Goal: Task Accomplishment & Management: Use online tool/utility

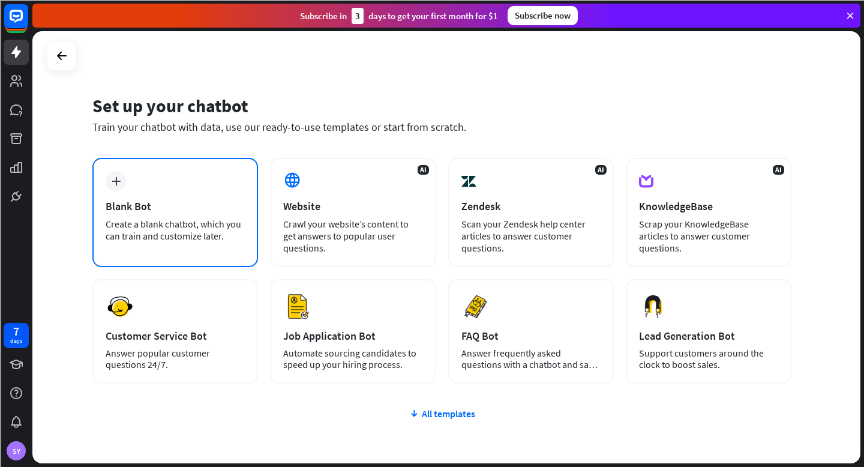
click at [172, 221] on div "Create a blank chatbot, which you can train and customize later." at bounding box center [175, 230] width 139 height 24
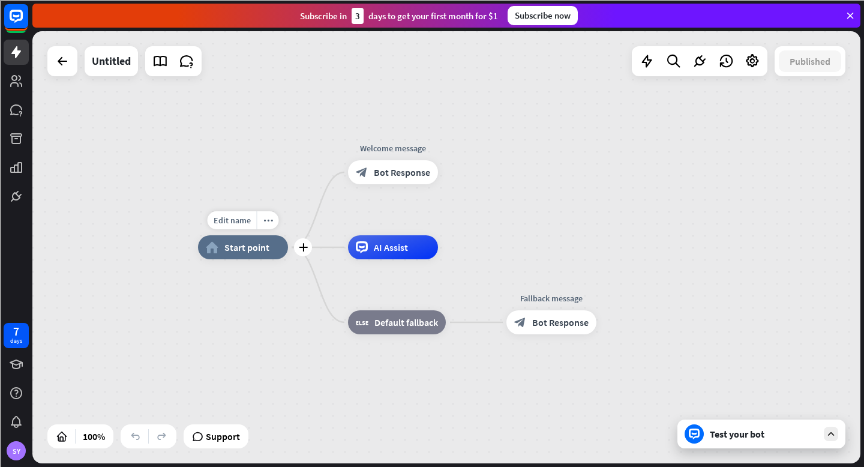
click at [227, 243] on span "Start point" at bounding box center [246, 247] width 45 height 12
click at [709, 431] on div "Test your bot" at bounding box center [762, 433] width 168 height 29
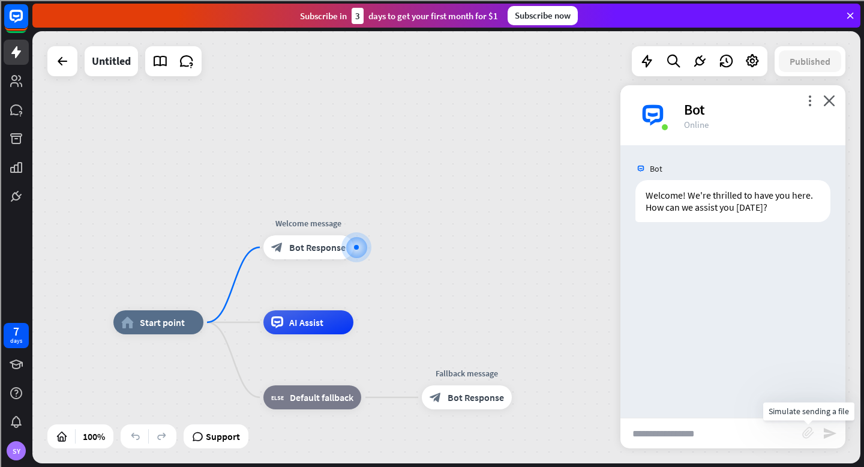
click at [808, 431] on icon "block_attachment" at bounding box center [808, 433] width 12 height 12
click at [727, 416] on div "Image" at bounding box center [742, 410] width 103 height 21
click at [694, 340] on div "Bot Welcome! We're thrilled to have you here. How can we assist you [DATE]? [DA…" at bounding box center [733, 281] width 225 height 272
click at [671, 440] on input "text" at bounding box center [712, 433] width 182 height 30
type input "**********"
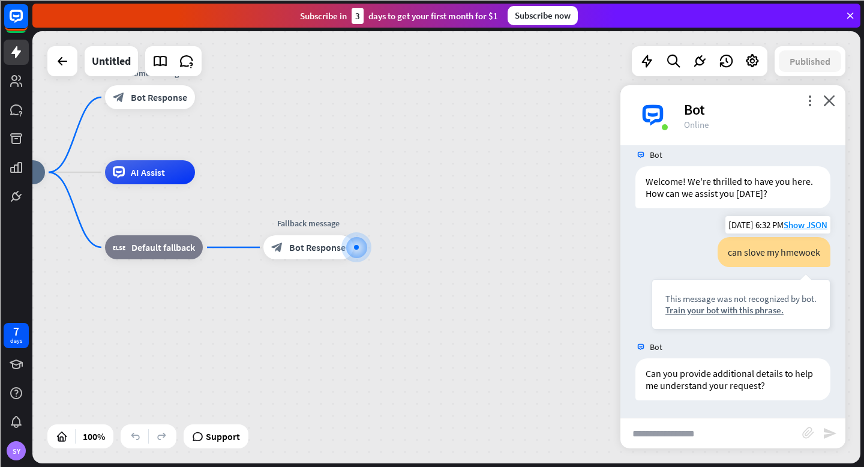
scroll to position [14, 0]
click at [808, 427] on icon "block_attachment" at bounding box center [808, 433] width 12 height 12
click at [735, 410] on div "Image" at bounding box center [742, 410] width 103 height 21
click at [329, 248] on span "Bot Response" at bounding box center [317, 247] width 56 height 12
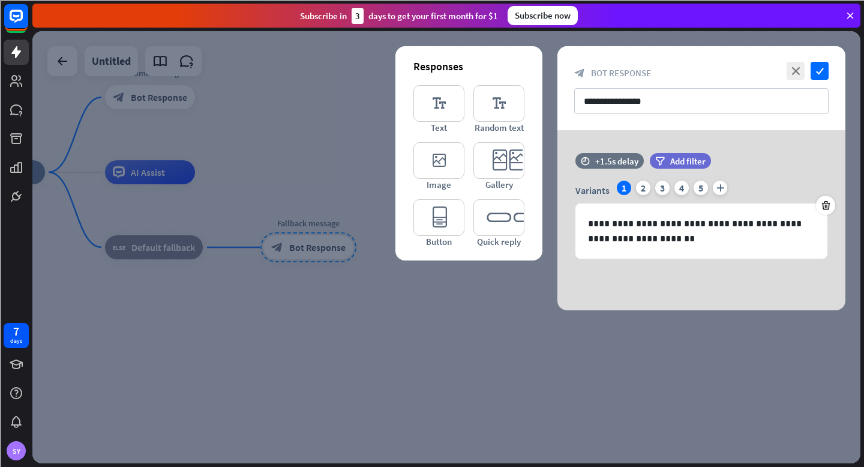
click at [777, 63] on div "**********" at bounding box center [702, 88] width 288 height 84
click at [792, 71] on icon "close" at bounding box center [796, 71] width 18 height 18
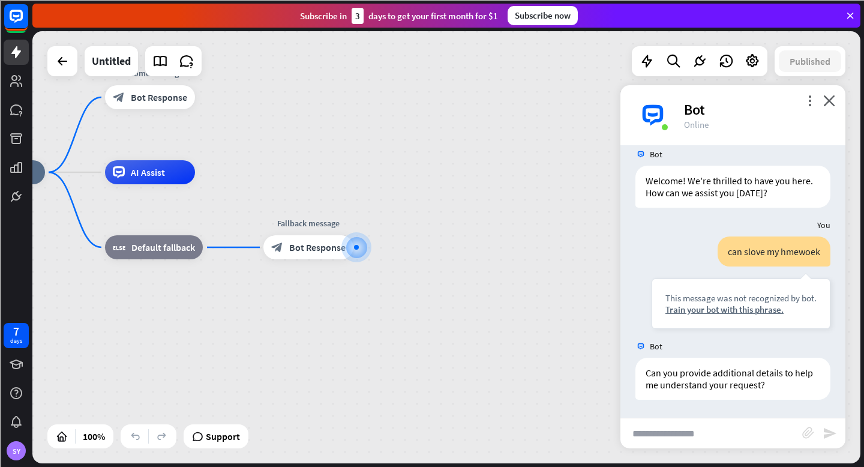
click at [677, 434] on input "text" at bounding box center [712, 433] width 182 height 30
type input "**********"
click at [17, 70] on link at bounding box center [16, 80] width 25 height 25
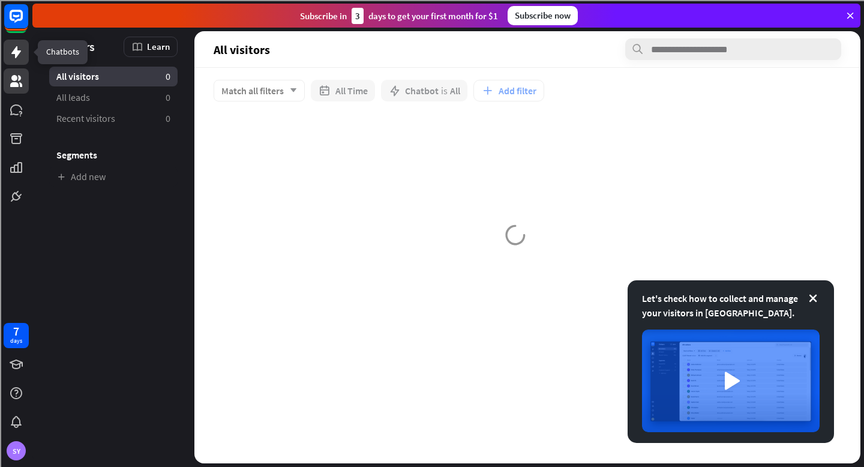
click at [18, 53] on icon at bounding box center [16, 52] width 10 height 12
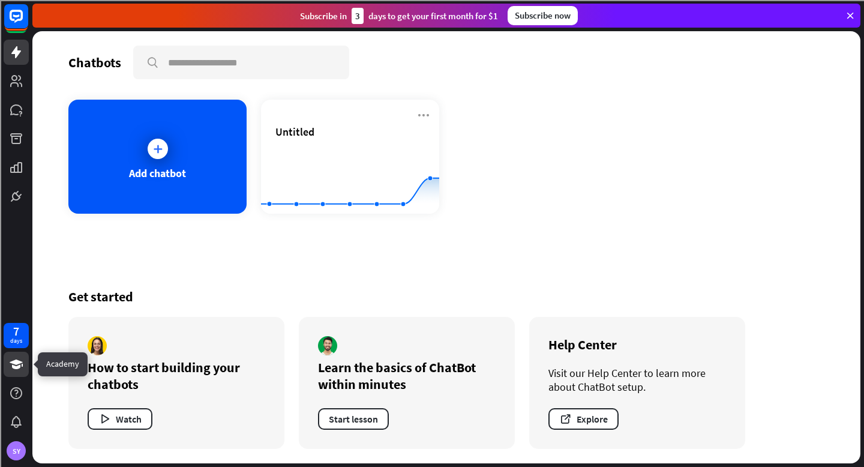
click at [22, 361] on icon at bounding box center [16, 364] width 14 height 14
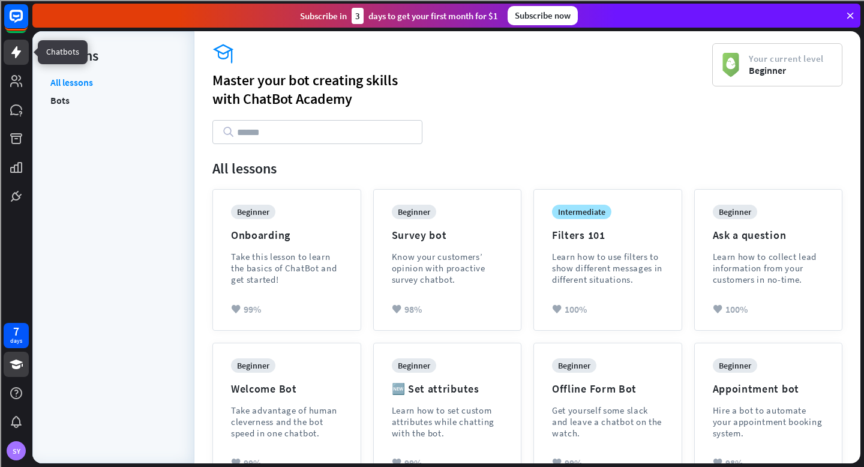
click at [8, 41] on link at bounding box center [16, 52] width 25 height 25
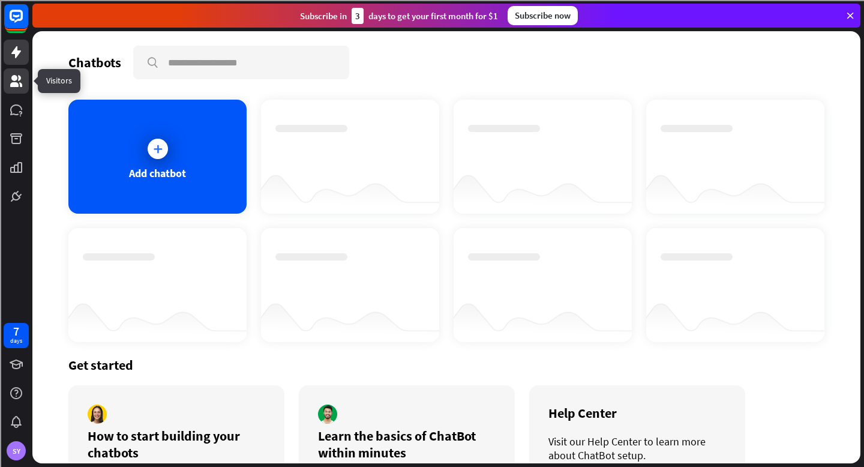
click at [13, 84] on icon at bounding box center [16, 81] width 12 height 12
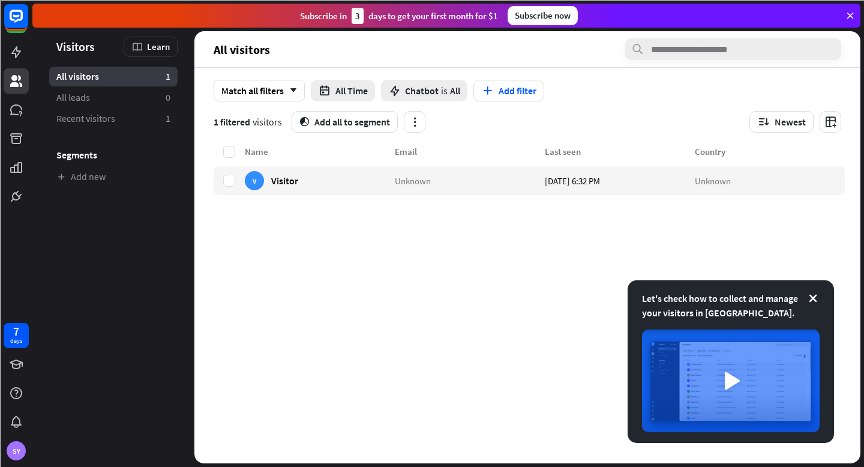
click at [23, 65] on div at bounding box center [16, 104] width 32 height 209
